Goal: Task Accomplishment & Management: Complete application form

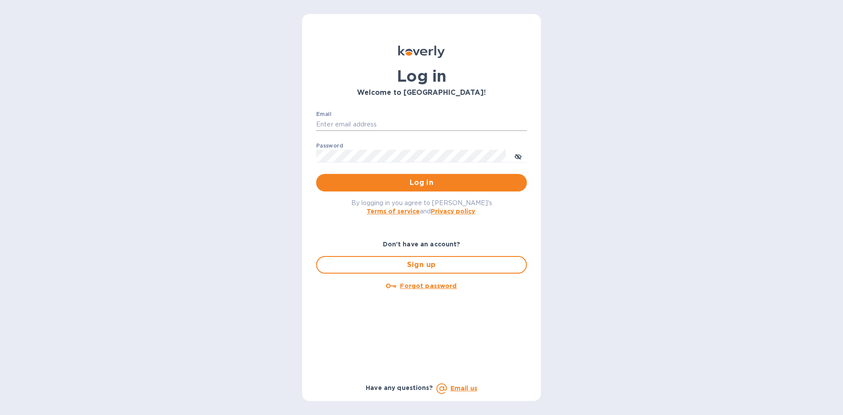
click at [378, 126] on input "Email" at bounding box center [421, 124] width 211 height 13
type input "lsbottleshop@gmail.com"
click at [316, 174] on button "Log in" at bounding box center [421, 183] width 211 height 18
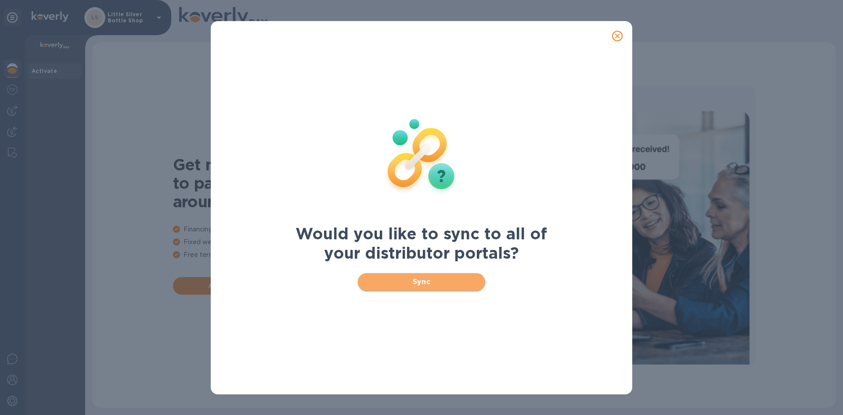
click at [427, 281] on span "Sync" at bounding box center [422, 281] width 114 height 11
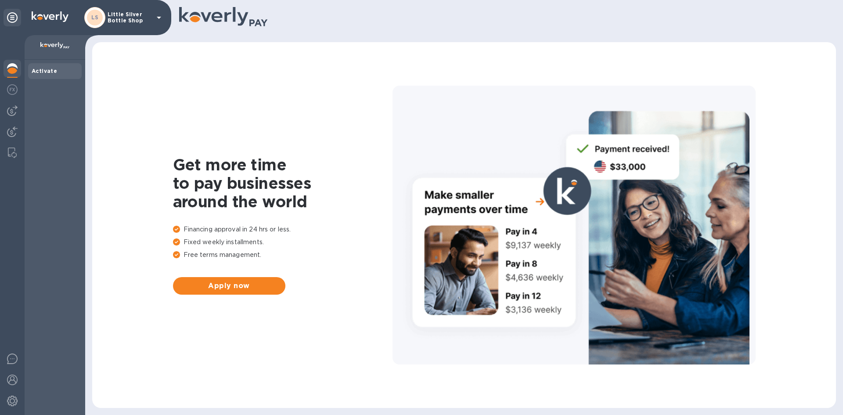
click at [157, 18] on icon at bounding box center [159, 17] width 11 height 11
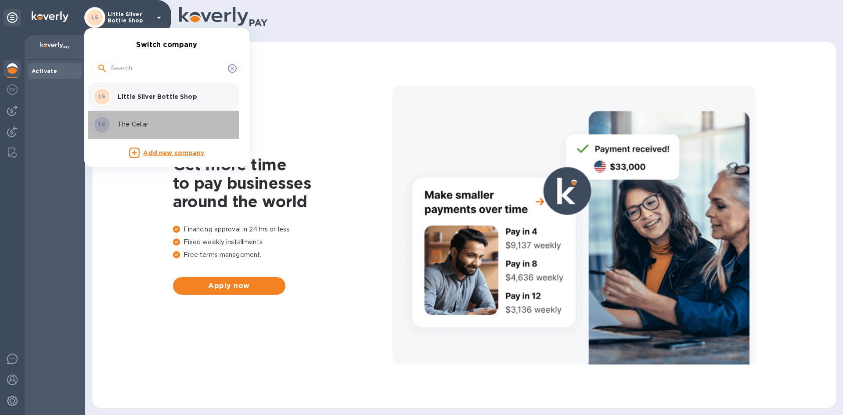
click at [138, 124] on p "The Cellar" at bounding box center [173, 124] width 111 height 9
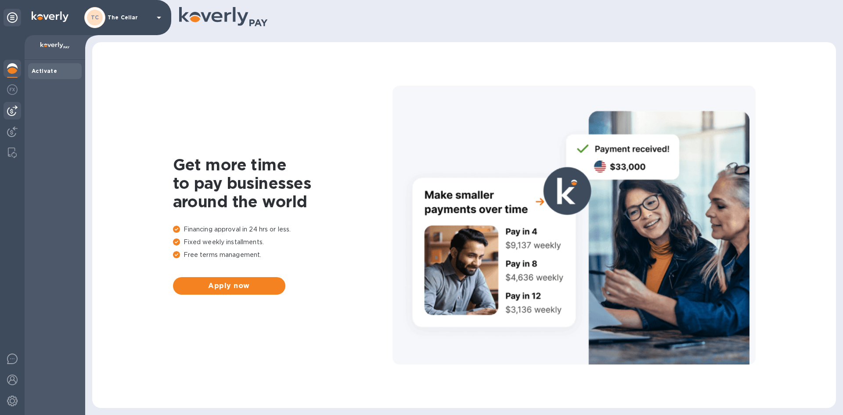
click at [16, 111] on img at bounding box center [12, 110] width 11 height 11
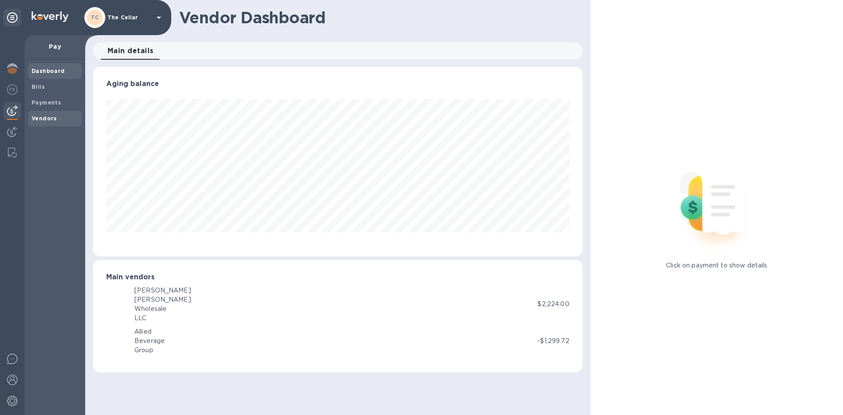
click at [32, 116] on b "Vendors" at bounding box center [44, 118] width 25 height 7
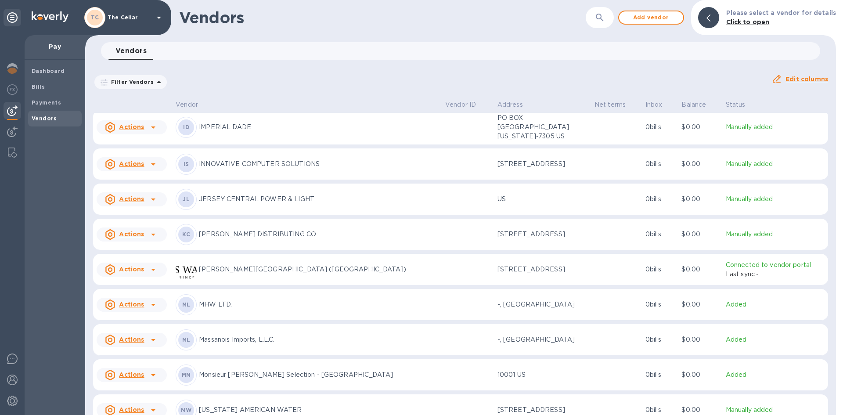
scroll to position [625, 0]
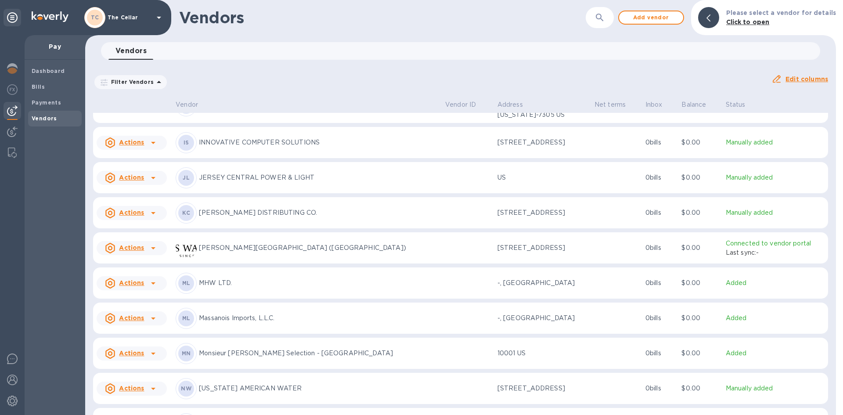
click at [214, 354] on p "Monsieur [PERSON_NAME] Selection - [GEOGRAPHIC_DATA]" at bounding box center [318, 352] width 239 height 9
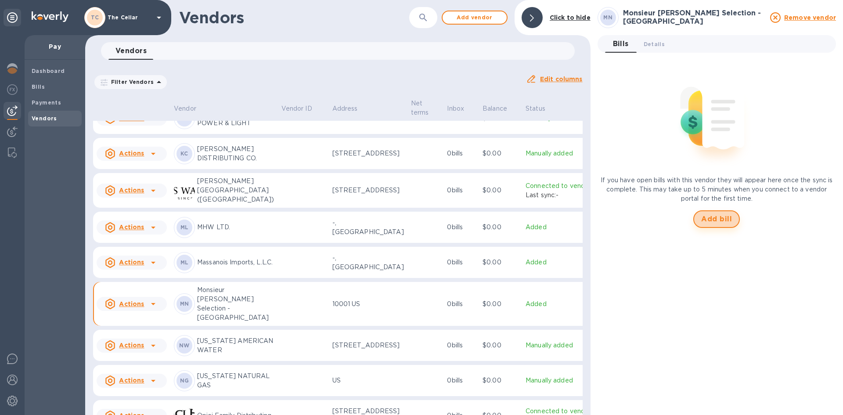
click at [718, 219] on span "Add bill" at bounding box center [716, 219] width 31 height 11
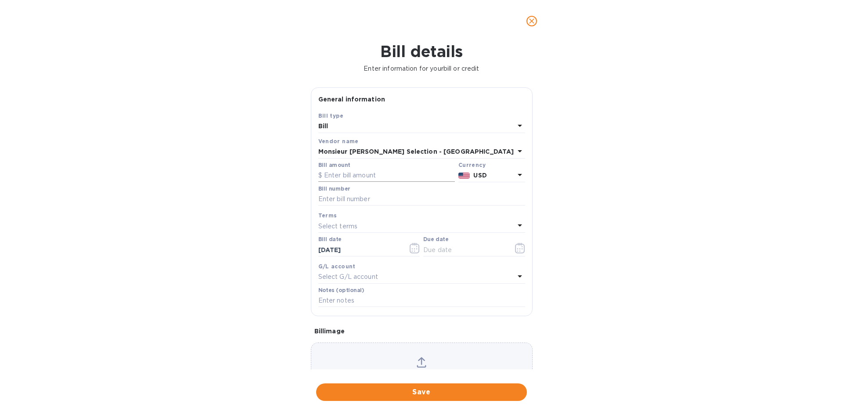
click at [378, 179] on input "text" at bounding box center [386, 175] width 136 height 13
type input "456.00"
click at [357, 198] on input "text" at bounding box center [421, 199] width 207 height 13
type input "407080"
click at [353, 223] on p "Select terms" at bounding box center [337, 226] width 39 height 9
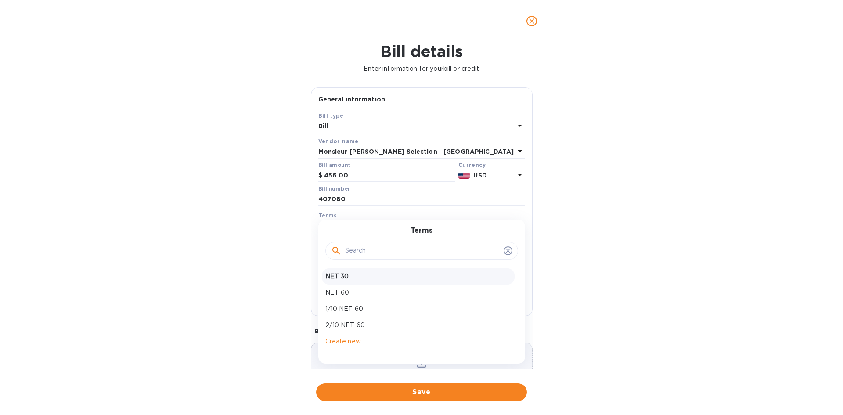
click at [344, 273] on p "NET 30" at bounding box center [418, 276] width 186 height 9
type input "10/13/2025"
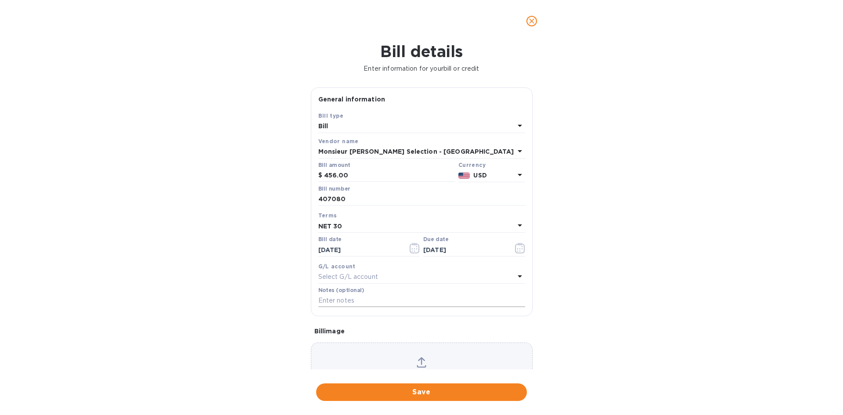
click at [337, 301] on input "text" at bounding box center [421, 300] width 207 height 13
type input "2-11147"
click at [439, 393] on span "Save" at bounding box center [421, 392] width 197 height 11
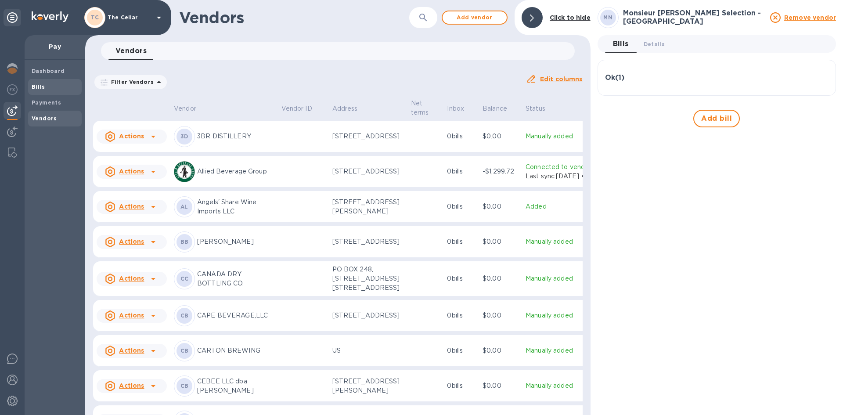
click at [52, 84] on span "Bills" at bounding box center [55, 87] width 47 height 9
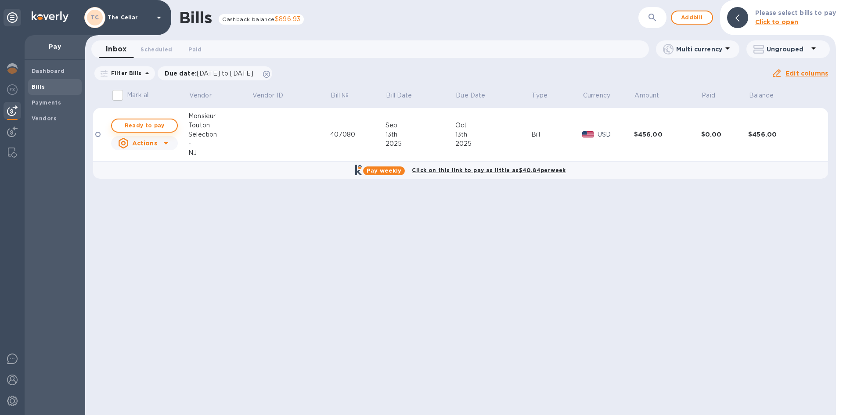
click at [155, 125] on span "Ready to pay" at bounding box center [144, 125] width 51 height 11
checkbox input "true"
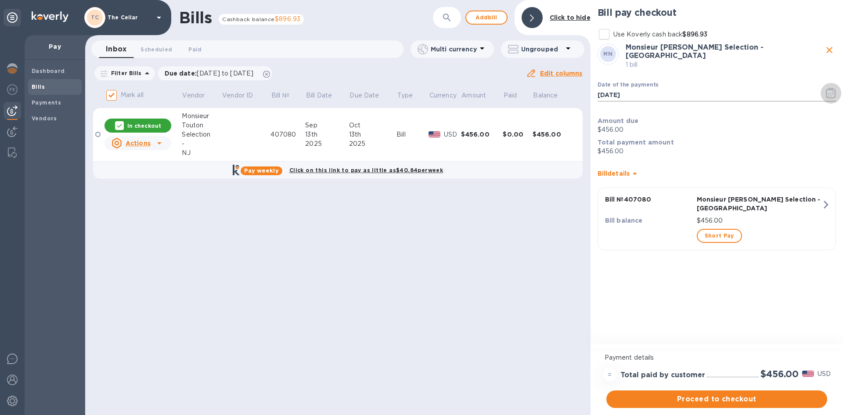
click at [832, 90] on icon "button" at bounding box center [830, 93] width 10 height 11
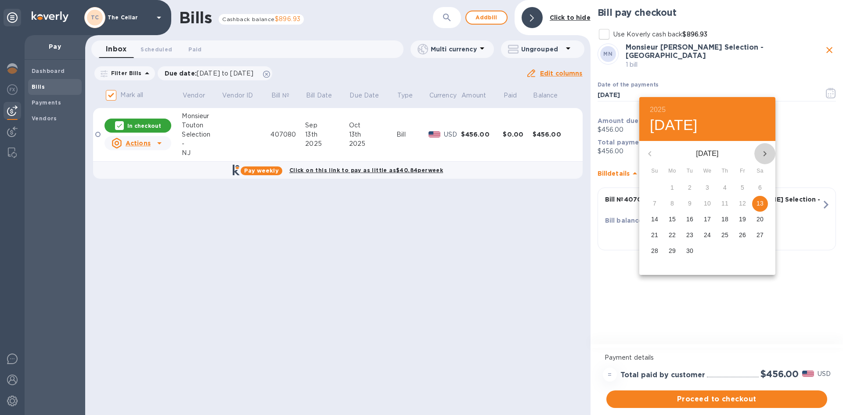
click at [764, 154] on icon "button" at bounding box center [764, 153] width 11 height 11
click at [672, 203] on p "6" at bounding box center [672, 203] width 4 height 9
type input "10/06/2025"
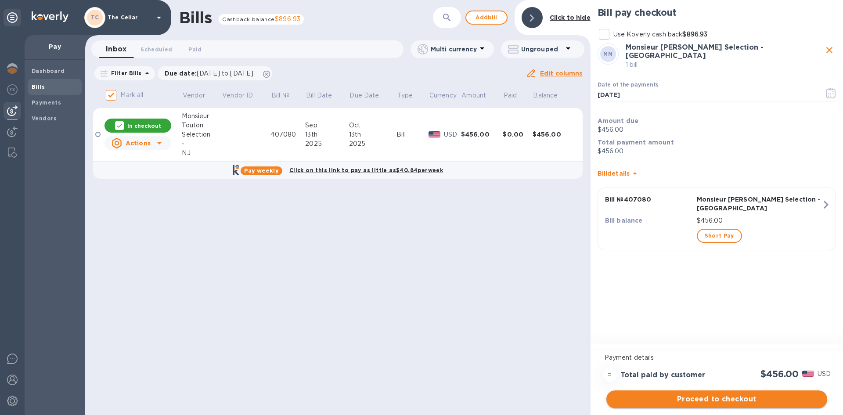
click at [704, 400] on span "Proceed to checkout" at bounding box center [716, 399] width 207 height 11
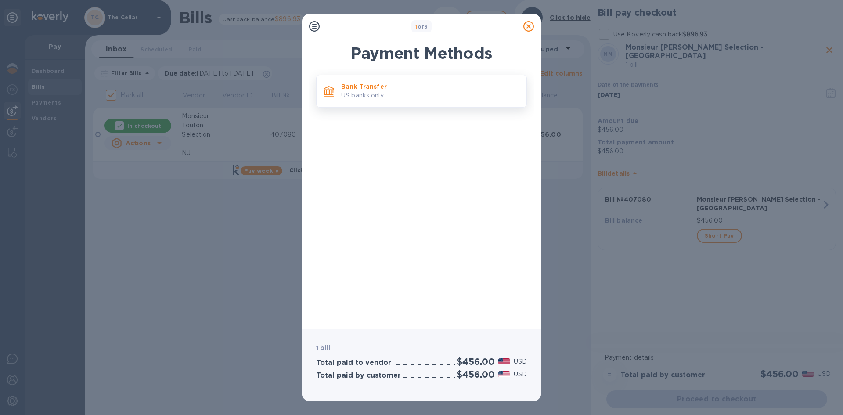
click at [395, 102] on div "Bank Transfer US banks only." at bounding box center [429, 91] width 185 height 25
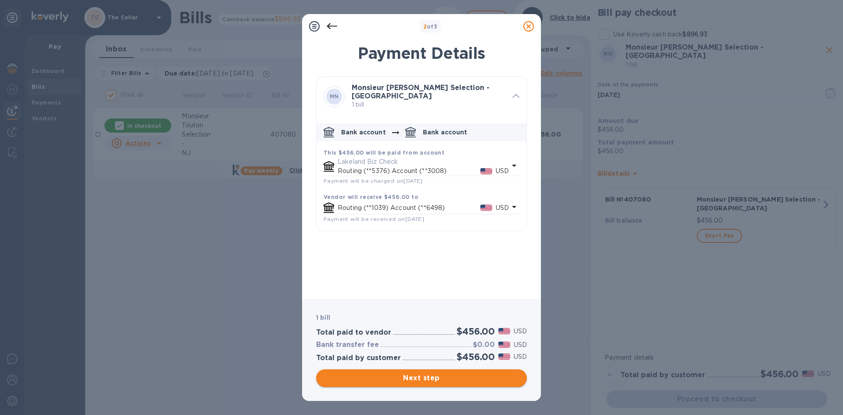
click at [433, 379] on span "Next step" at bounding box center [421, 378] width 197 height 11
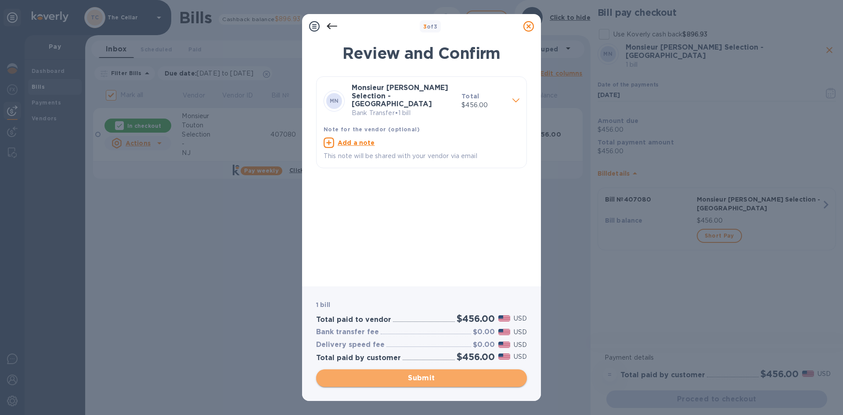
click at [433, 379] on span "Submit" at bounding box center [421, 378] width 197 height 11
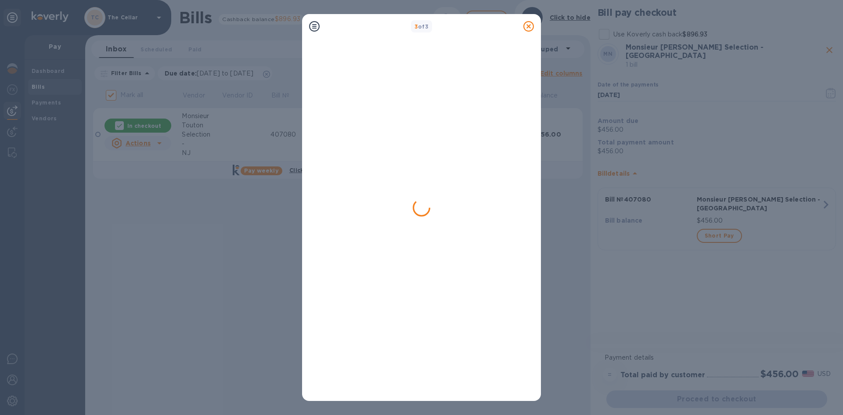
checkbox input "false"
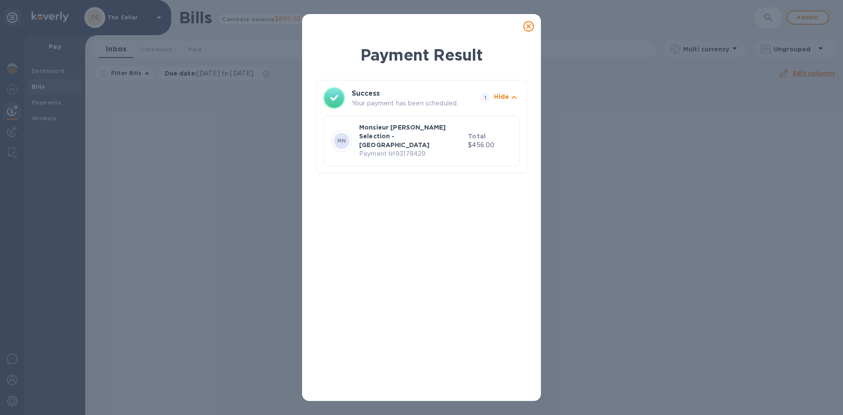
click at [527, 27] on icon at bounding box center [528, 26] width 11 height 11
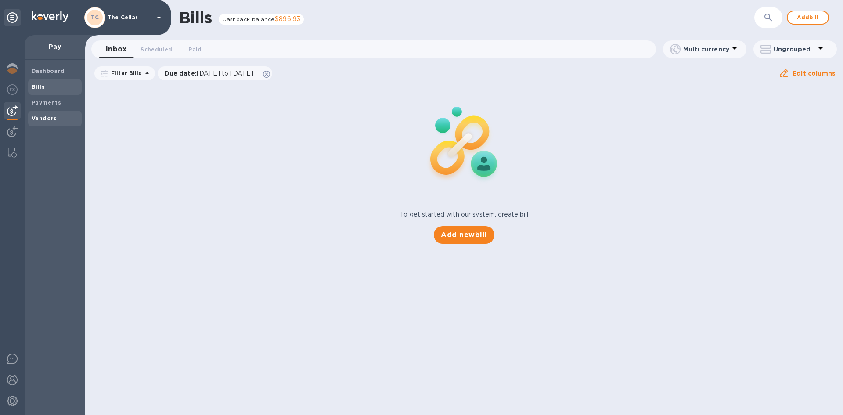
click at [53, 119] on b "Vendors" at bounding box center [44, 118] width 25 height 7
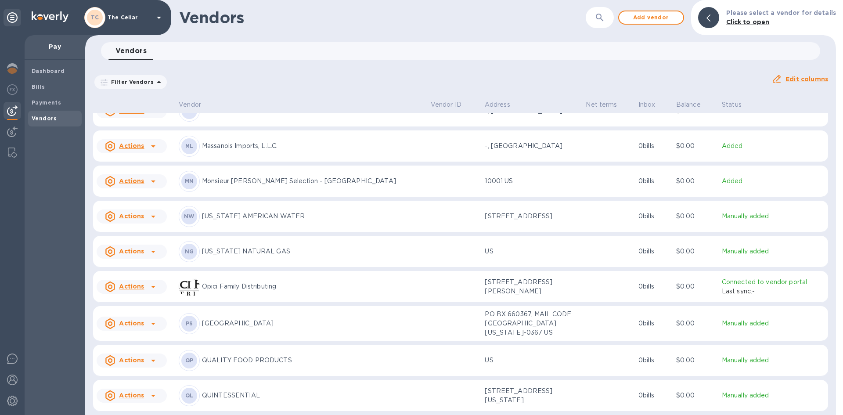
scroll to position [1141, 0]
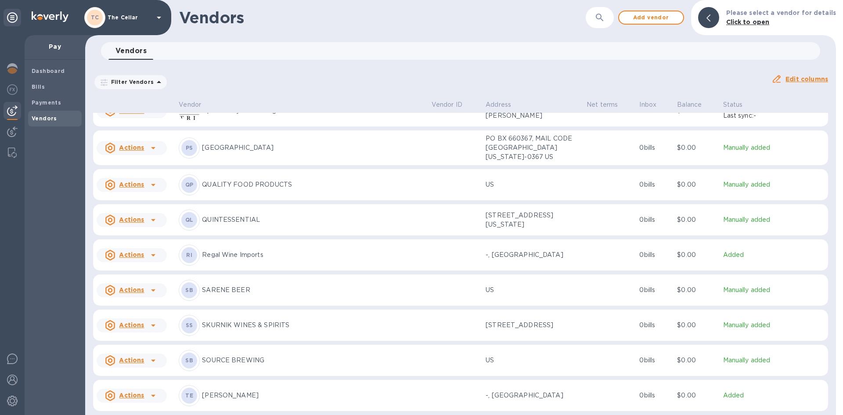
click at [233, 256] on p "Regal Wine Imports" at bounding box center [313, 254] width 222 height 9
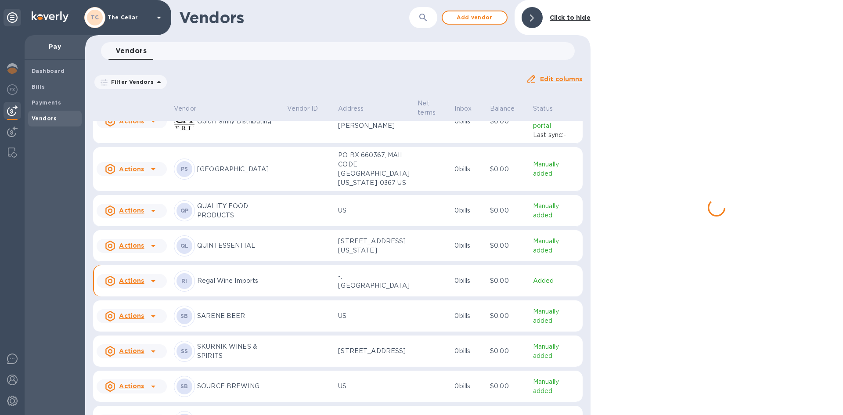
scroll to position [1188, 0]
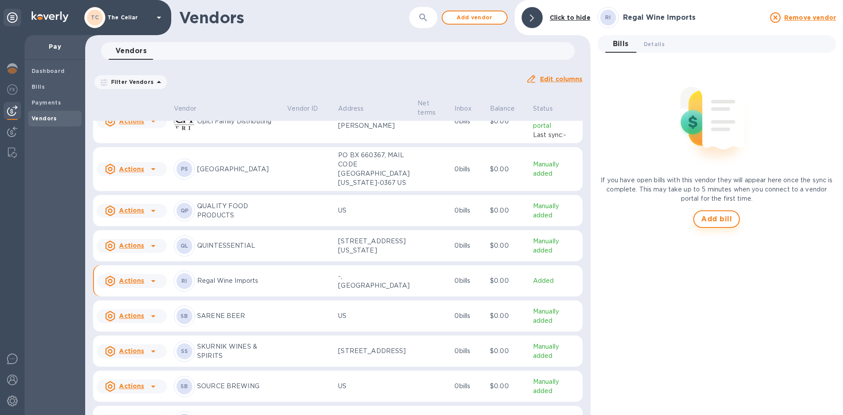
click at [716, 218] on span "Add bill" at bounding box center [716, 219] width 31 height 11
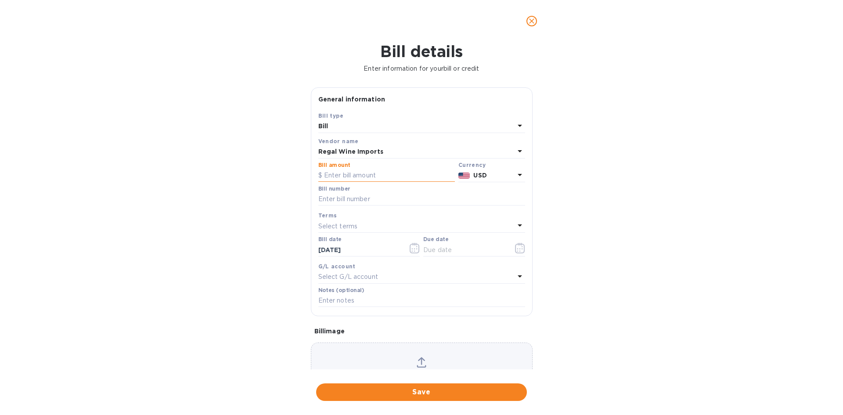
click at [352, 174] on input "text" at bounding box center [386, 175] width 136 height 13
type input "1,114.00"
click at [346, 201] on input "text" at bounding box center [421, 199] width 207 height 13
type input "495347"
click at [340, 223] on p "Select terms" at bounding box center [337, 226] width 39 height 9
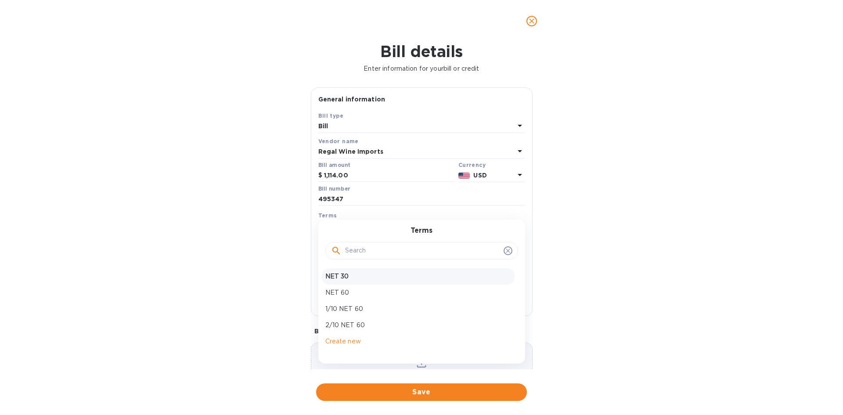
click at [352, 276] on p "NET 30" at bounding box center [418, 276] width 186 height 9
type input "10/13/2025"
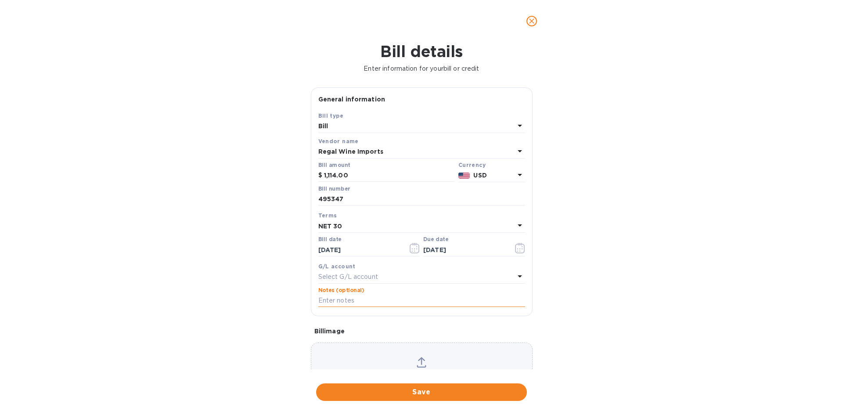
click at [352, 298] on input "text" at bounding box center [421, 300] width 207 height 13
type input "2-11145"
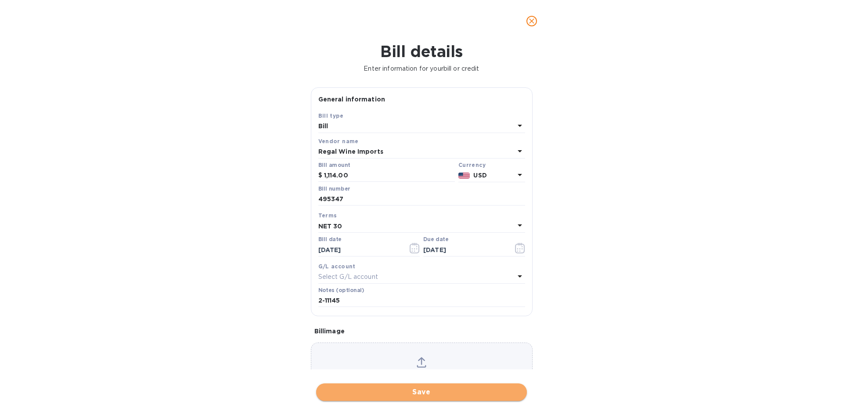
click at [427, 394] on span "Save" at bounding box center [421, 392] width 197 height 11
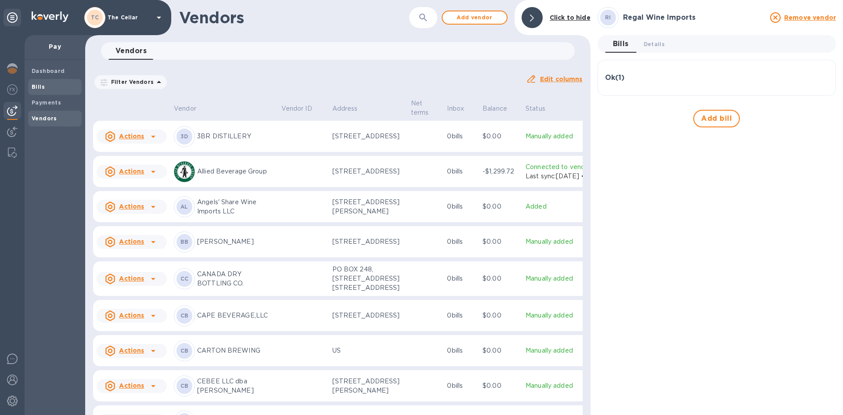
click at [57, 86] on span "Bills" at bounding box center [55, 87] width 47 height 9
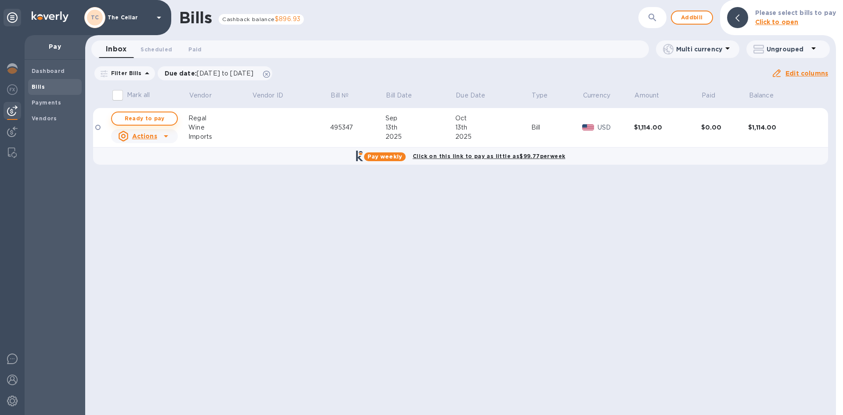
click at [152, 118] on span "Ready to pay" at bounding box center [144, 118] width 51 height 11
checkbox input "true"
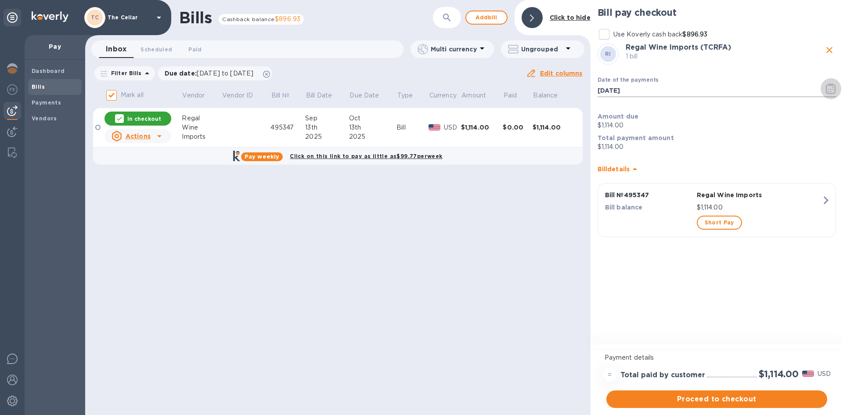
click at [829, 90] on icon "button" at bounding box center [830, 88] width 10 height 11
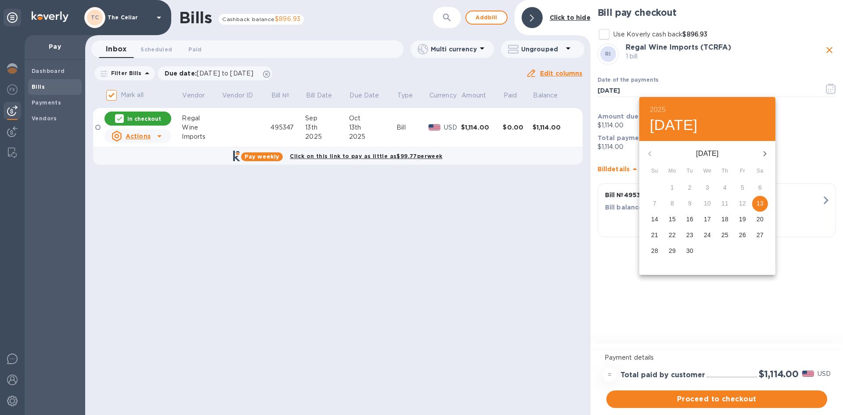
click at [768, 151] on icon "button" at bounding box center [764, 153] width 11 height 11
click at [671, 203] on p "6" at bounding box center [672, 203] width 4 height 9
type input "10/06/2025"
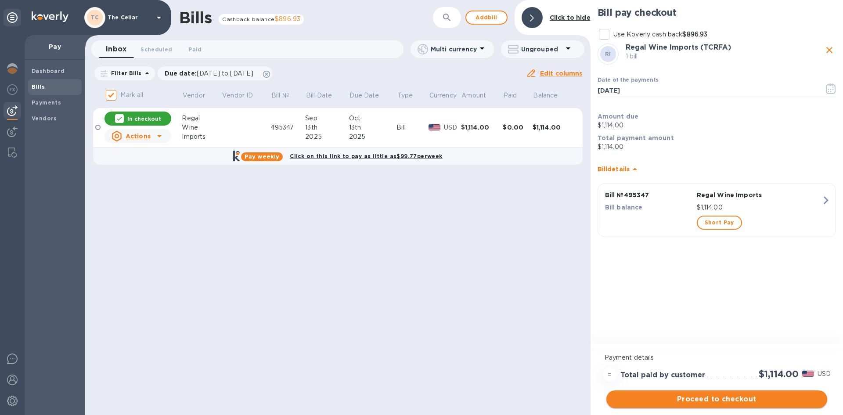
click at [764, 399] on span "Proceed to checkout" at bounding box center [716, 399] width 207 height 11
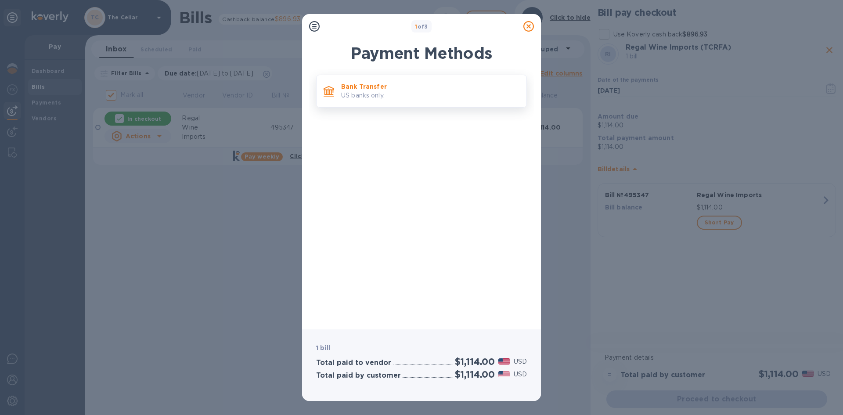
click at [448, 94] on p "US banks only." at bounding box center [430, 95] width 178 height 9
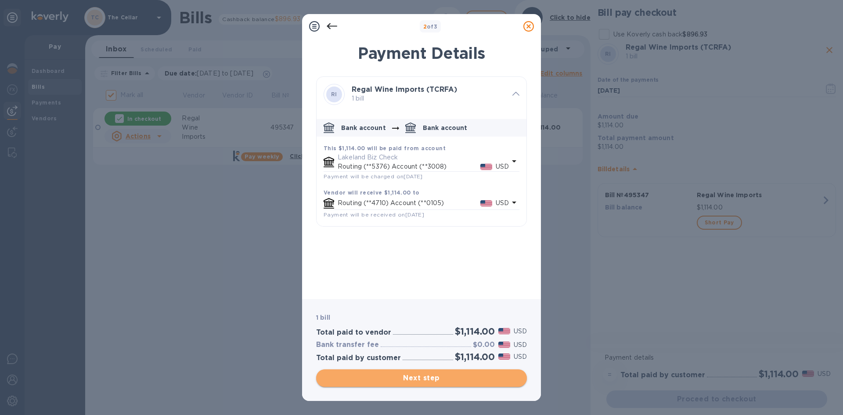
click at [472, 380] on span "Next step" at bounding box center [421, 378] width 197 height 11
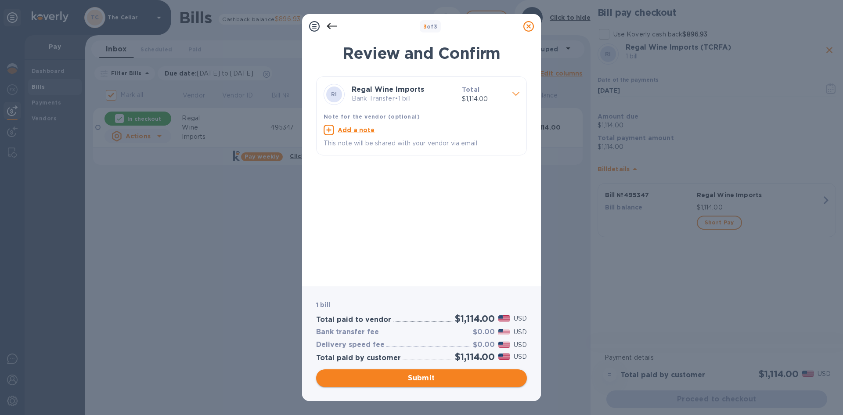
click at [472, 380] on span "Submit" at bounding box center [421, 378] width 197 height 11
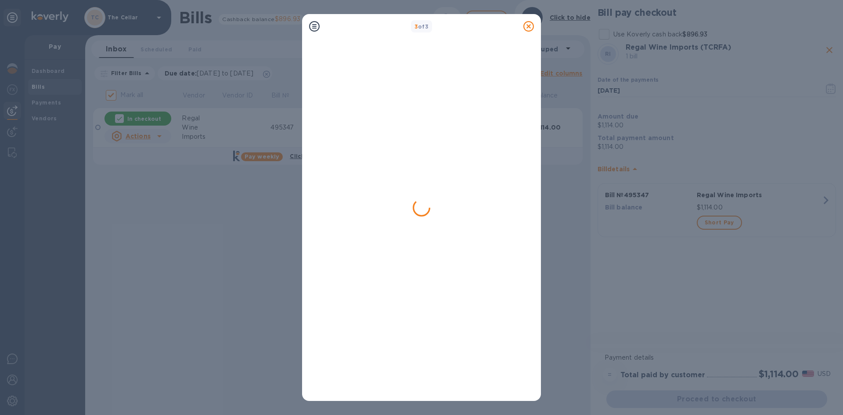
checkbox input "false"
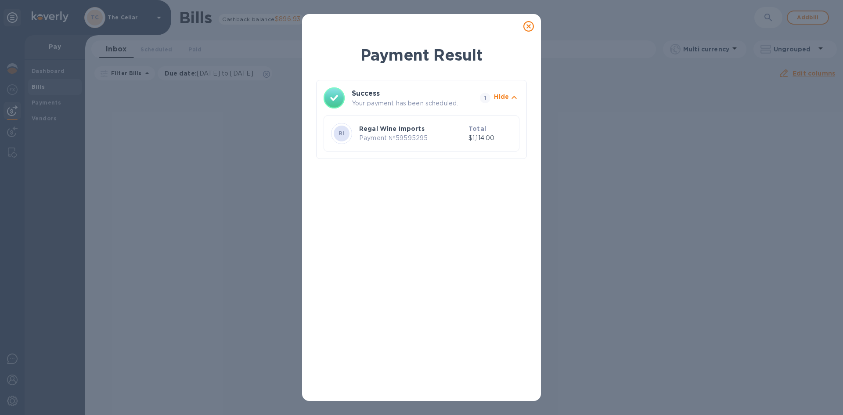
click at [527, 27] on icon at bounding box center [528, 26] width 11 height 11
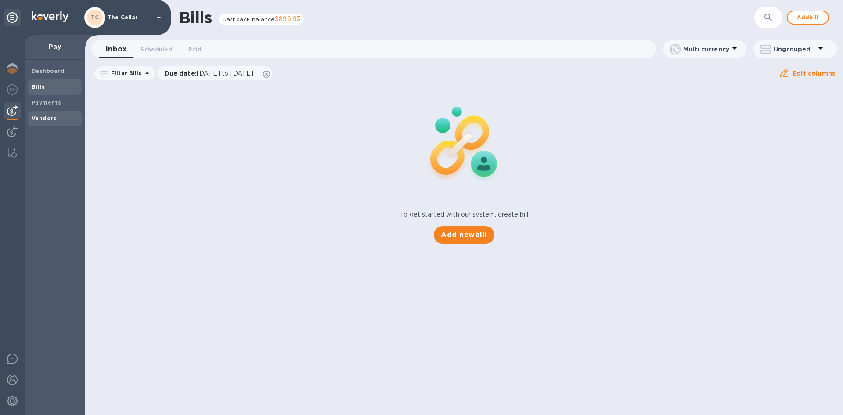
click at [47, 121] on b "Vendors" at bounding box center [44, 118] width 25 height 7
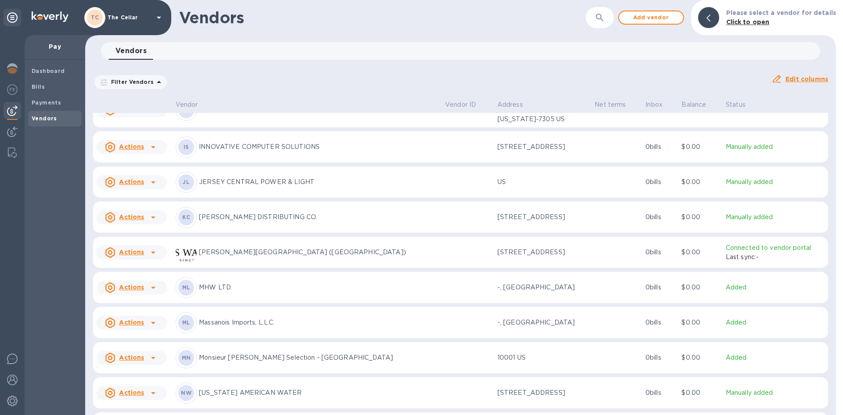
scroll to position [642, 0]
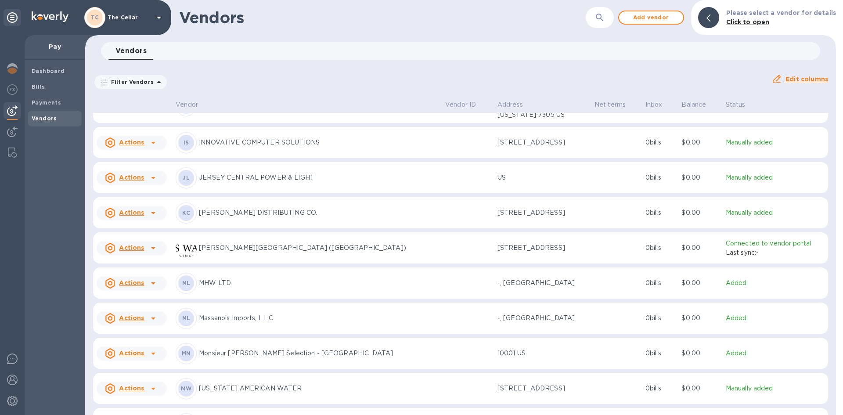
click at [231, 214] on p "[PERSON_NAME] DISTRIBUTING CO." at bounding box center [318, 212] width 239 height 9
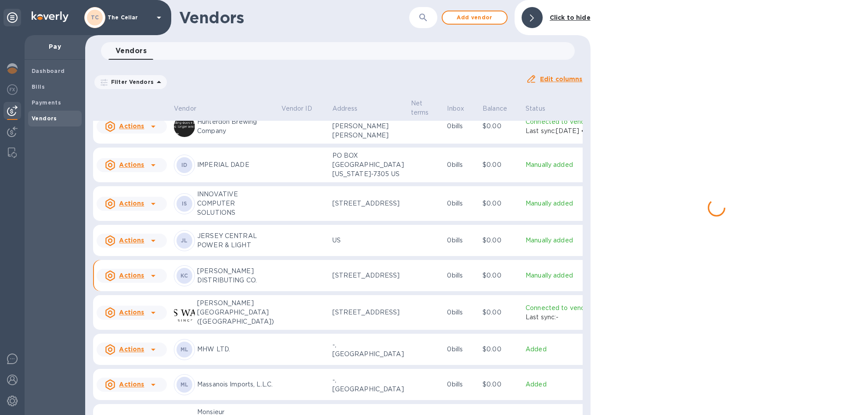
scroll to position [764, 0]
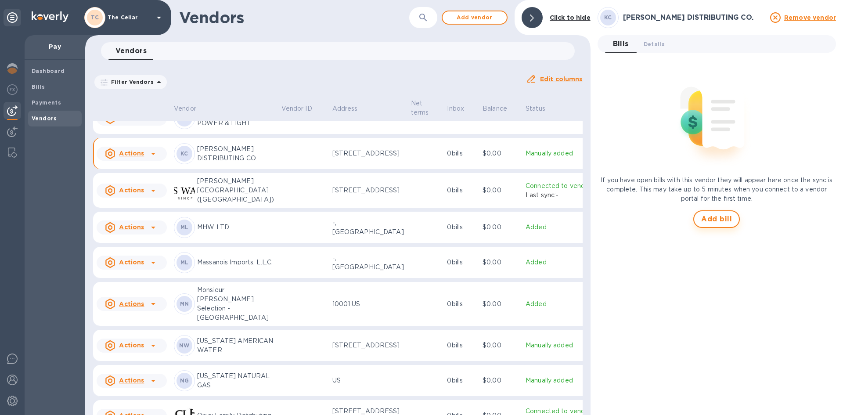
click at [709, 217] on span "Add bill" at bounding box center [716, 219] width 31 height 11
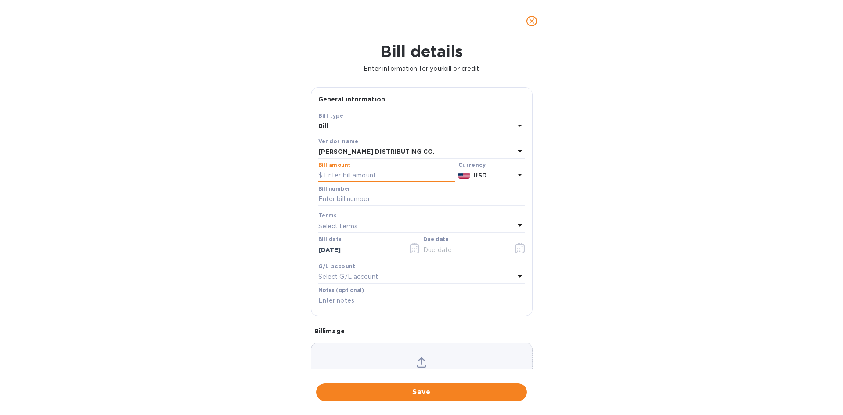
click at [362, 173] on input "text" at bounding box center [386, 175] width 136 height 13
type input "387.42"
click at [339, 199] on input "text" at bounding box center [421, 199] width 207 height 13
type input "146185"
click at [327, 222] on p "Select terms" at bounding box center [337, 226] width 39 height 9
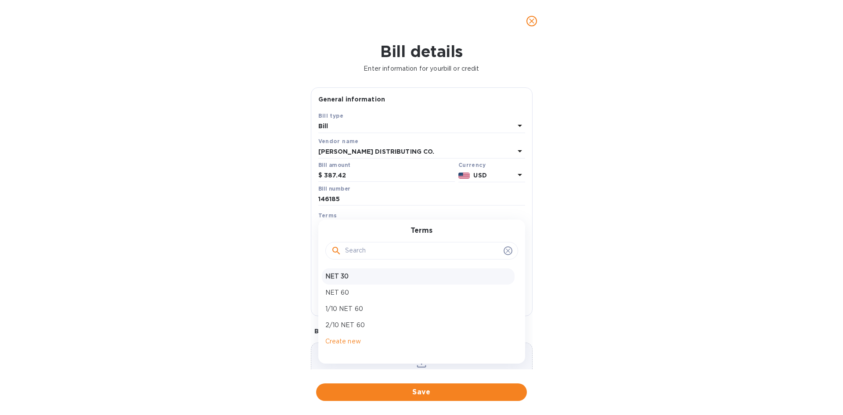
click at [338, 273] on p "NET 30" at bounding box center [418, 276] width 186 height 9
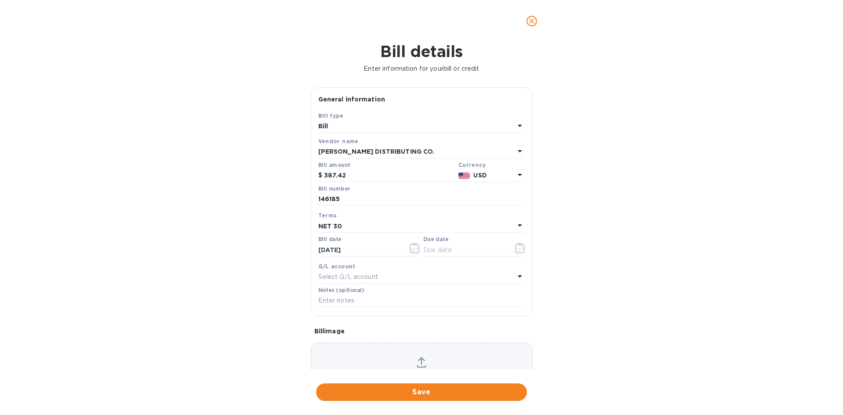
type input "10/13/2025"
click at [332, 302] on input "text" at bounding box center [421, 300] width 207 height 13
type input "2-11150"
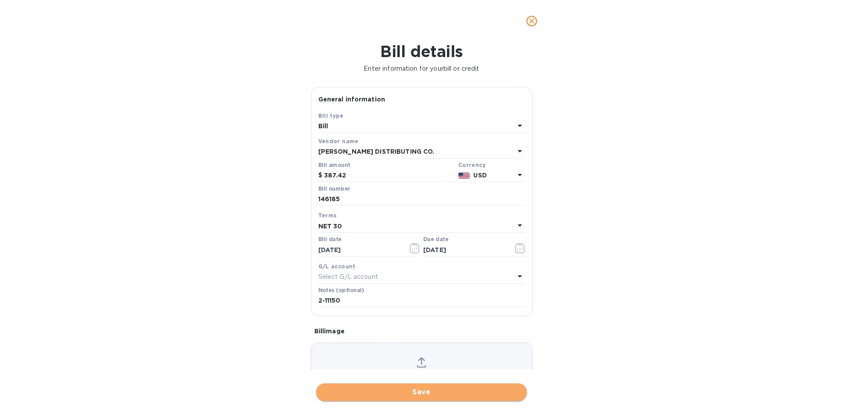
click at [407, 391] on span "Save" at bounding box center [421, 392] width 197 height 11
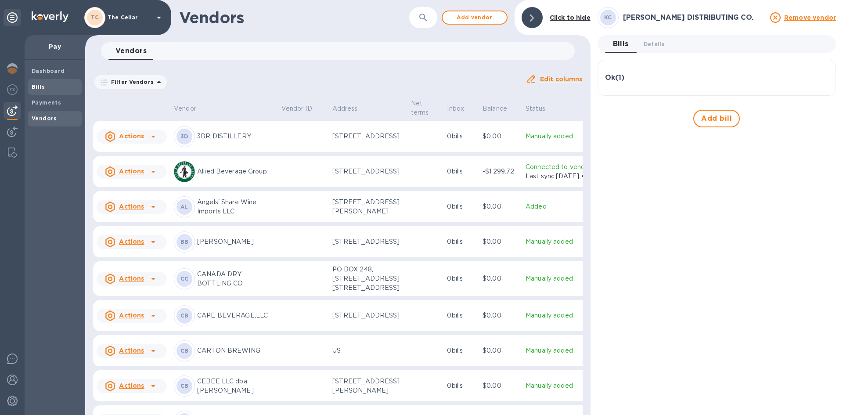
click at [67, 87] on span "Bills" at bounding box center [55, 87] width 47 height 9
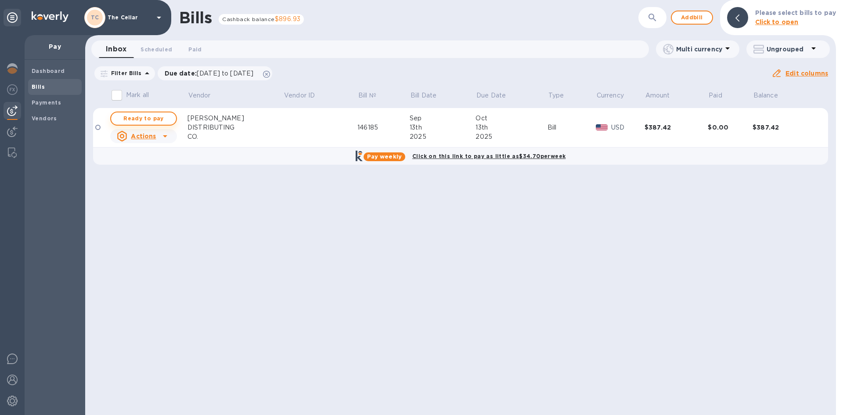
click at [135, 115] on span "Ready to pay" at bounding box center [143, 118] width 51 height 11
checkbox input "true"
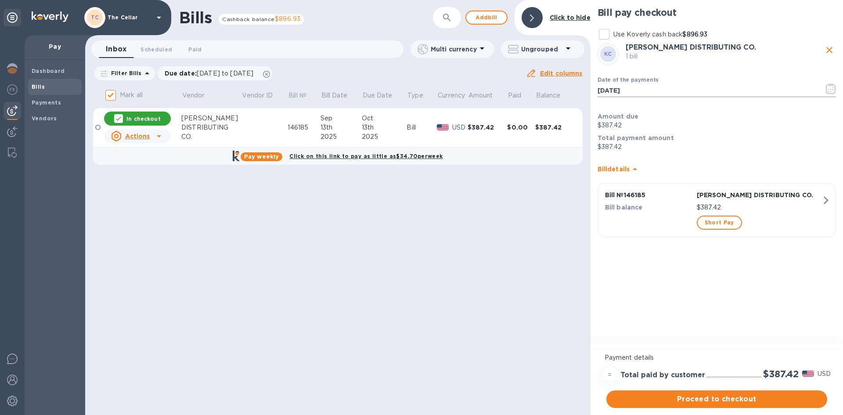
click at [833, 89] on icon "button" at bounding box center [830, 88] width 10 height 11
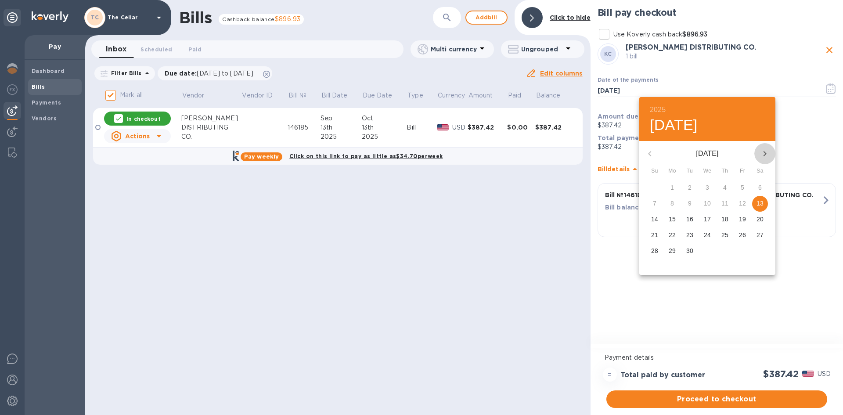
click at [766, 152] on icon "button" at bounding box center [764, 153] width 11 height 11
click at [670, 204] on p "6" at bounding box center [672, 203] width 4 height 9
type input "10/06/2025"
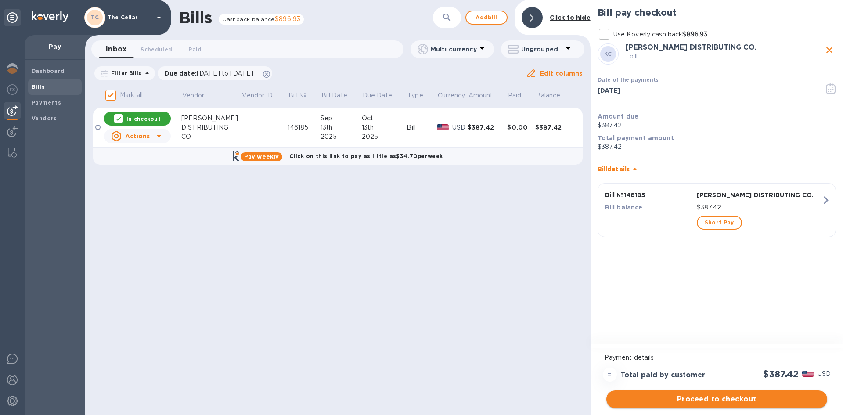
click at [713, 397] on span "Proceed to checkout" at bounding box center [716, 399] width 207 height 11
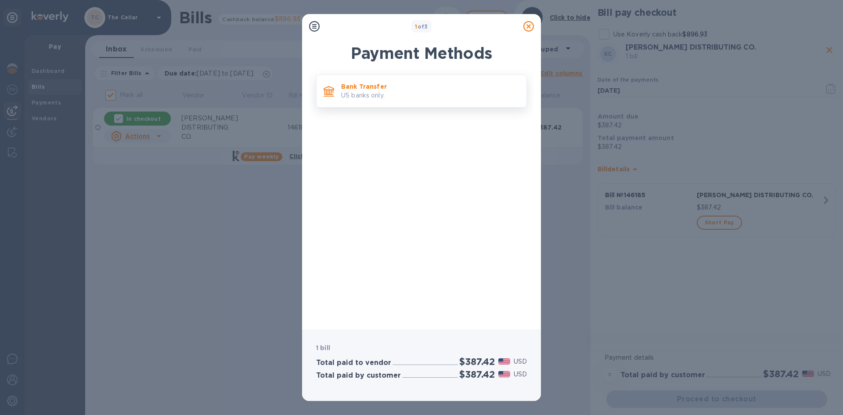
click at [448, 100] on p "US banks only." at bounding box center [430, 95] width 178 height 9
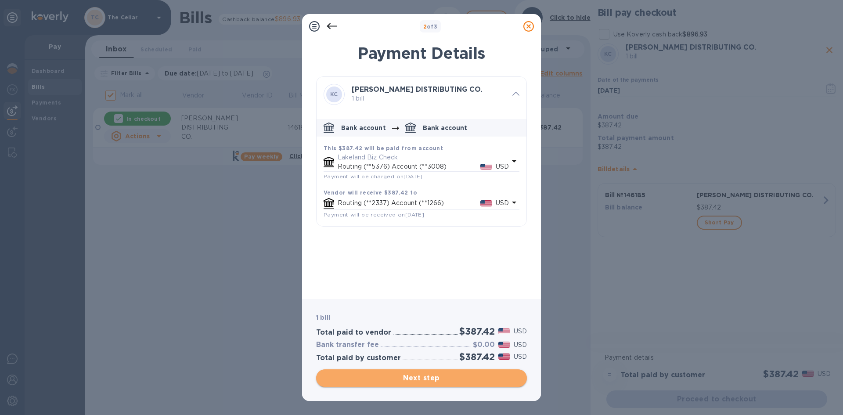
click at [458, 379] on span "Next step" at bounding box center [421, 378] width 197 height 11
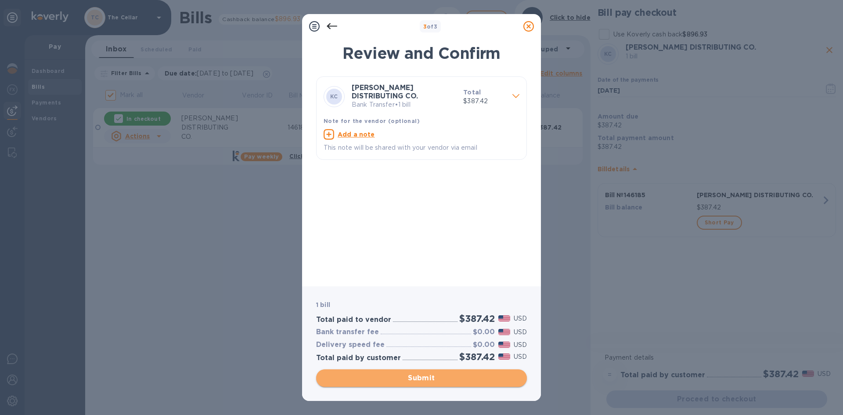
click at [461, 379] on span "Submit" at bounding box center [421, 378] width 197 height 11
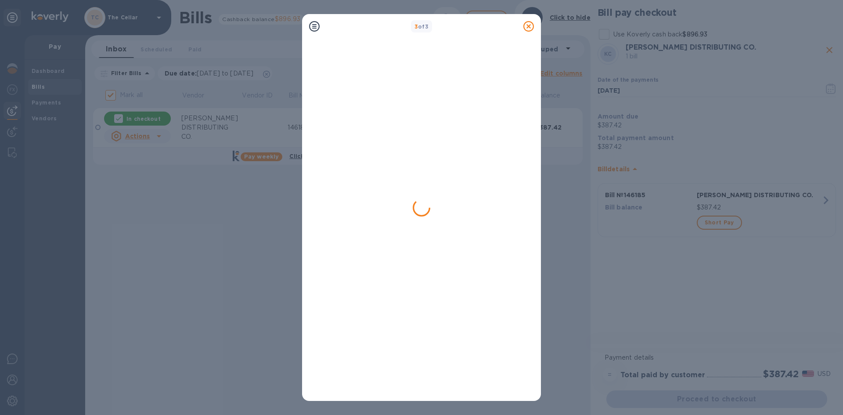
checkbox input "false"
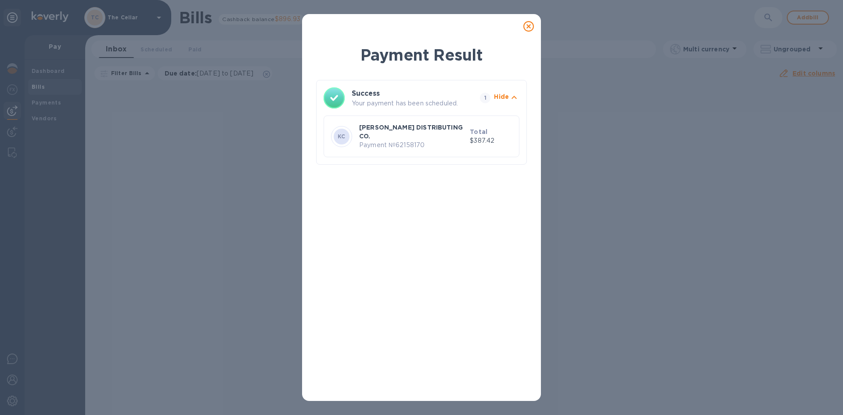
click at [530, 25] on icon at bounding box center [528, 26] width 11 height 11
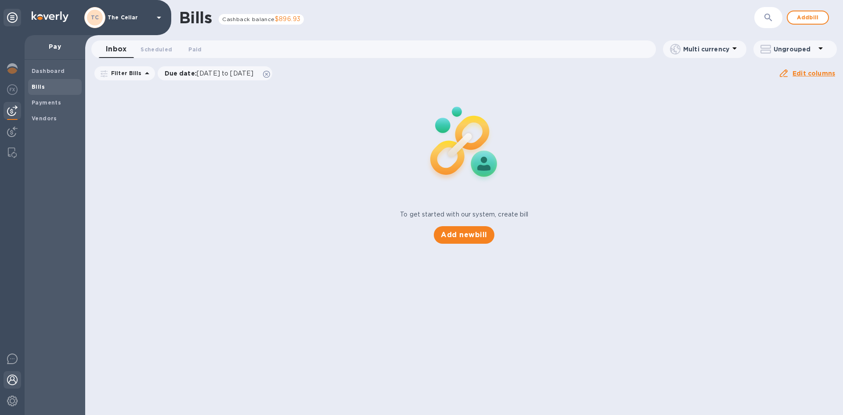
click at [11, 379] on img at bounding box center [12, 379] width 11 height 11
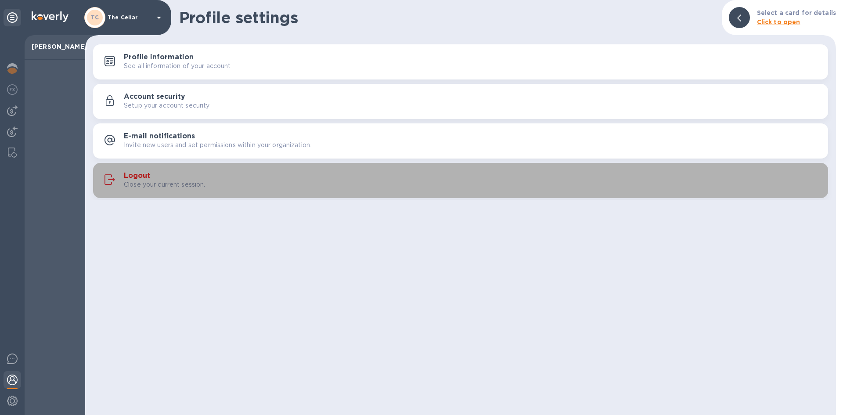
click at [140, 172] on h3 "Logout" at bounding box center [137, 176] width 26 height 8
